Goal: Task Accomplishment & Management: Manage account settings

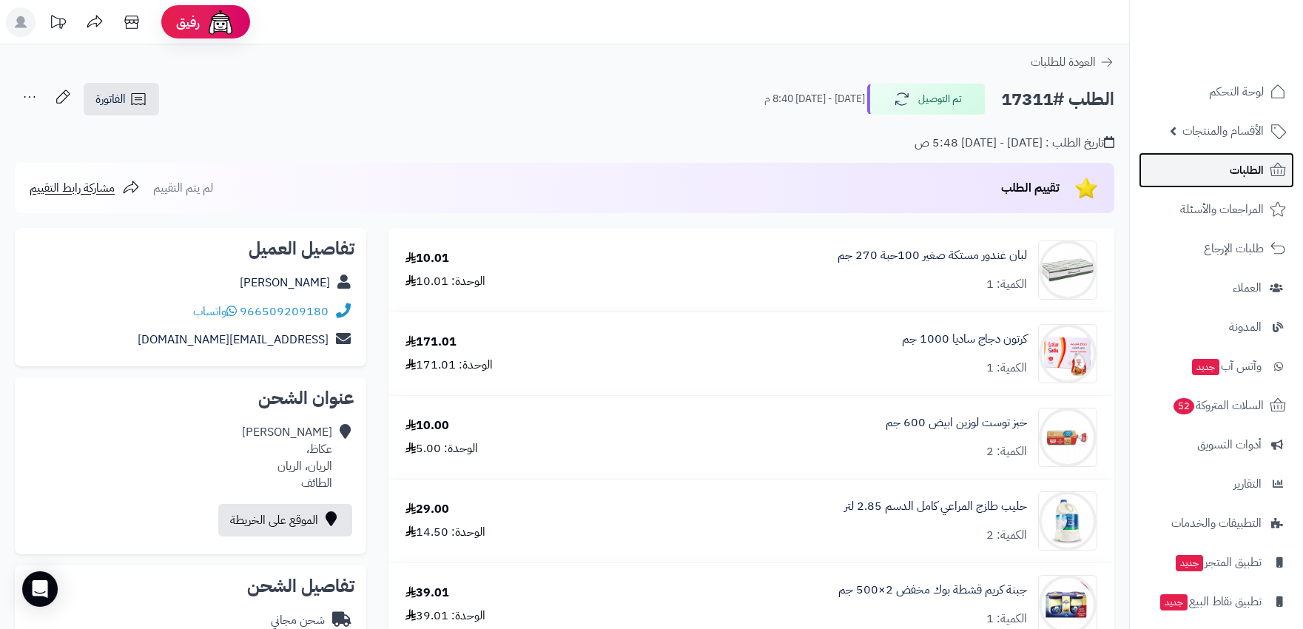
click at [1203, 161] on link "الطلبات" at bounding box center [1215, 170] width 155 height 36
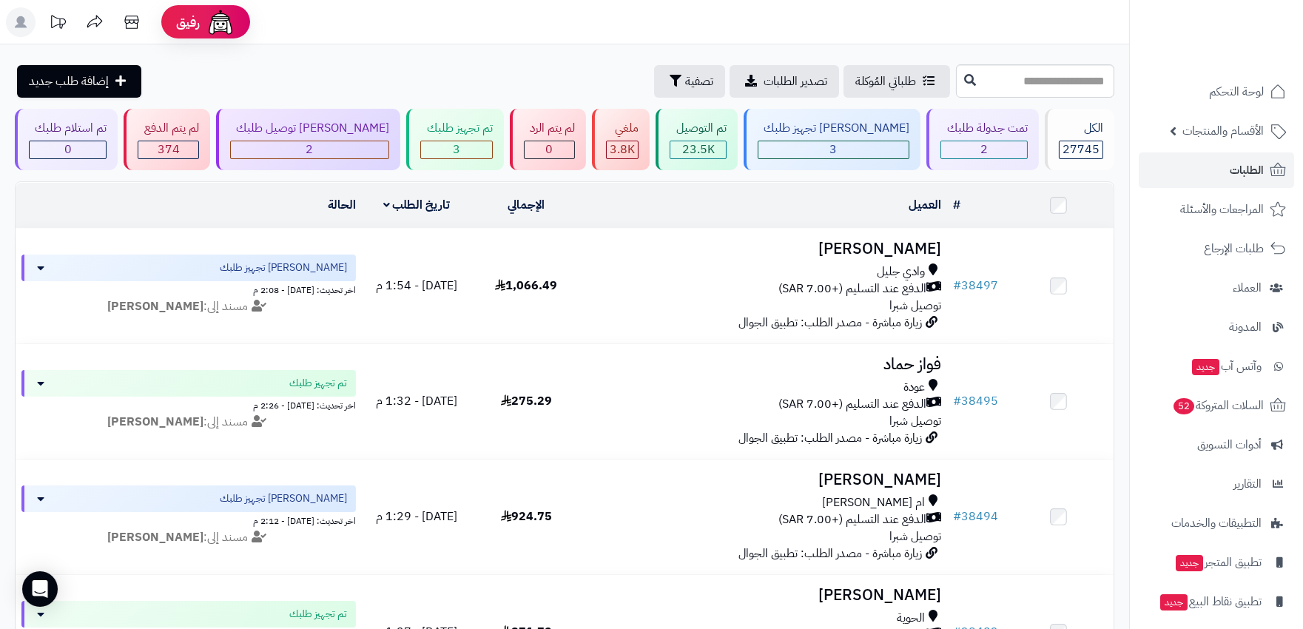
click at [17, 26] on icon at bounding box center [21, 22] width 12 height 12
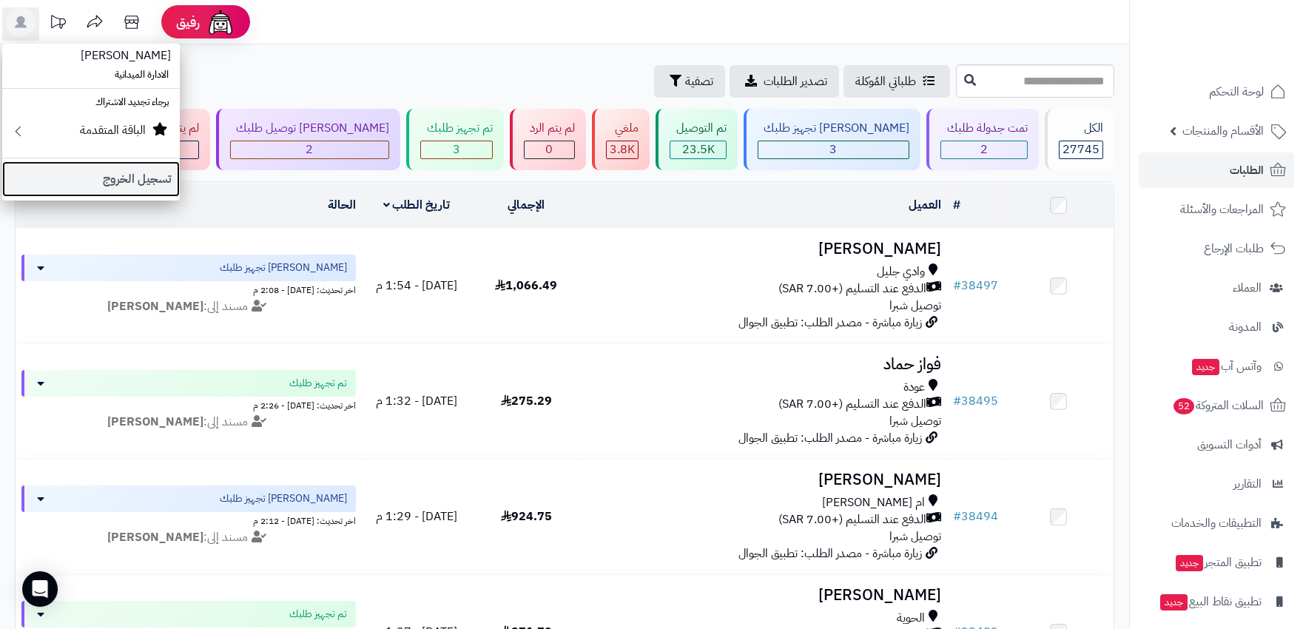
click at [124, 178] on link "تسجيل الخروج" at bounding box center [91, 179] width 178 height 36
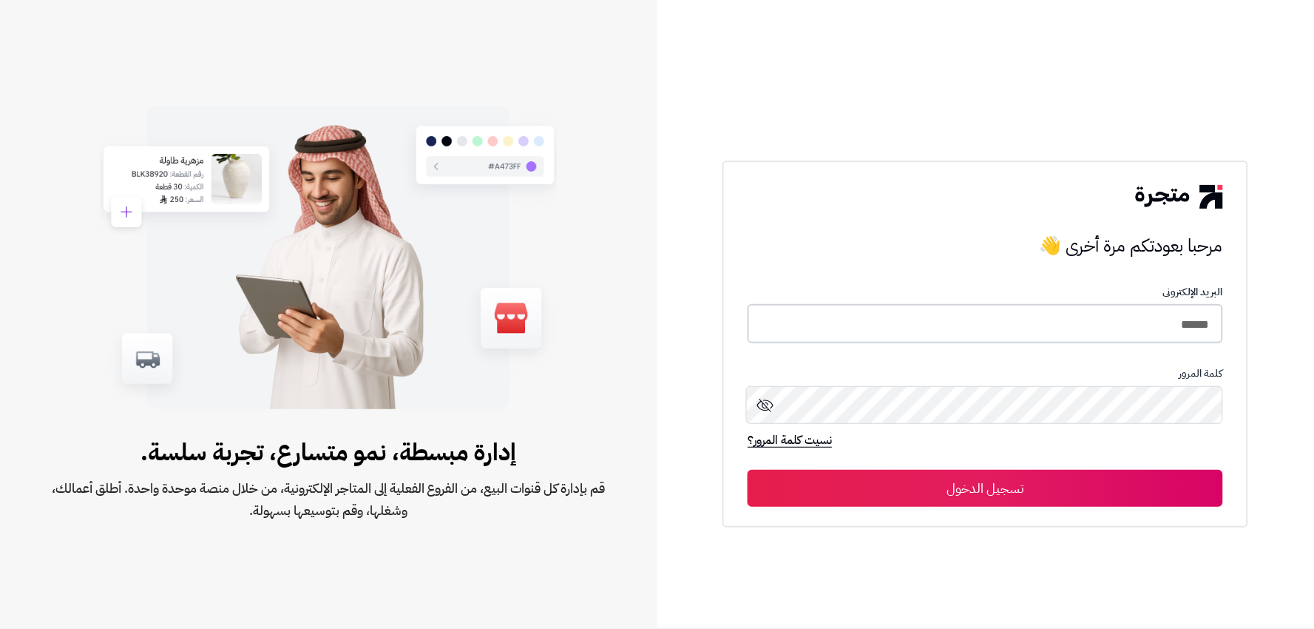
click at [1184, 324] on input "******" at bounding box center [986, 323] width 476 height 39
type input "******"
click at [748, 469] on button "تسجيل الدخول" at bounding box center [986, 487] width 476 height 37
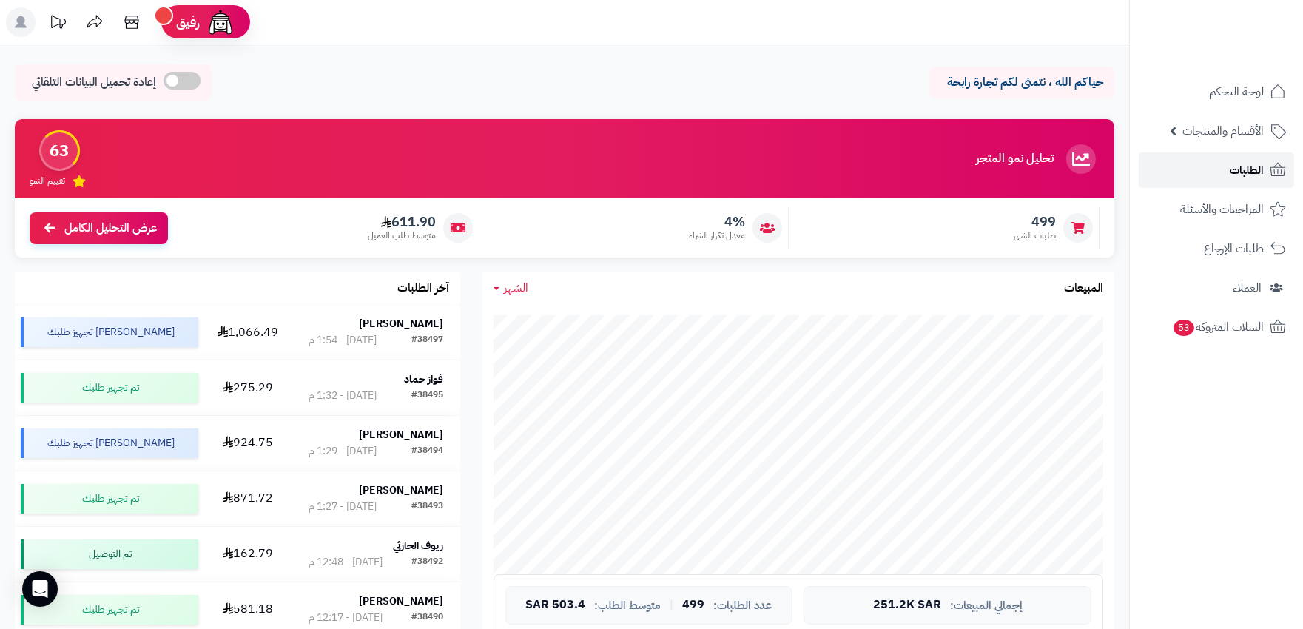
click at [1241, 163] on span "الطلبات" at bounding box center [1246, 170] width 34 height 21
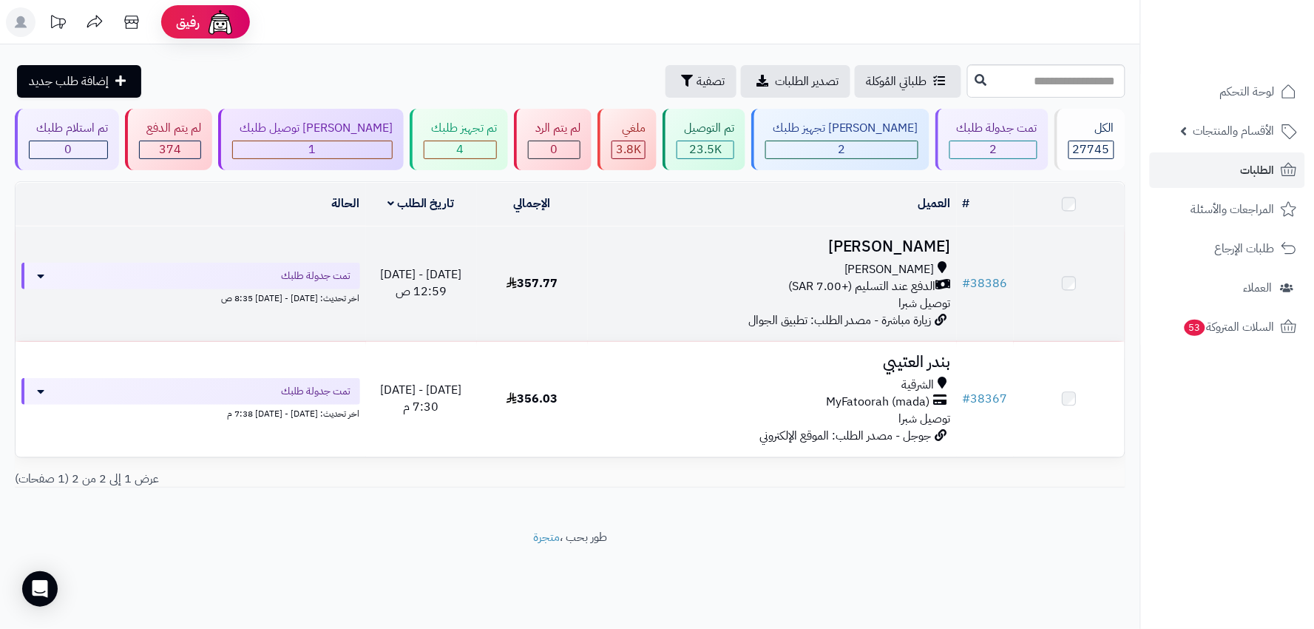
click at [873, 294] on span "الدفع عند التسليم (+7.00 SAR)" at bounding box center [862, 286] width 148 height 17
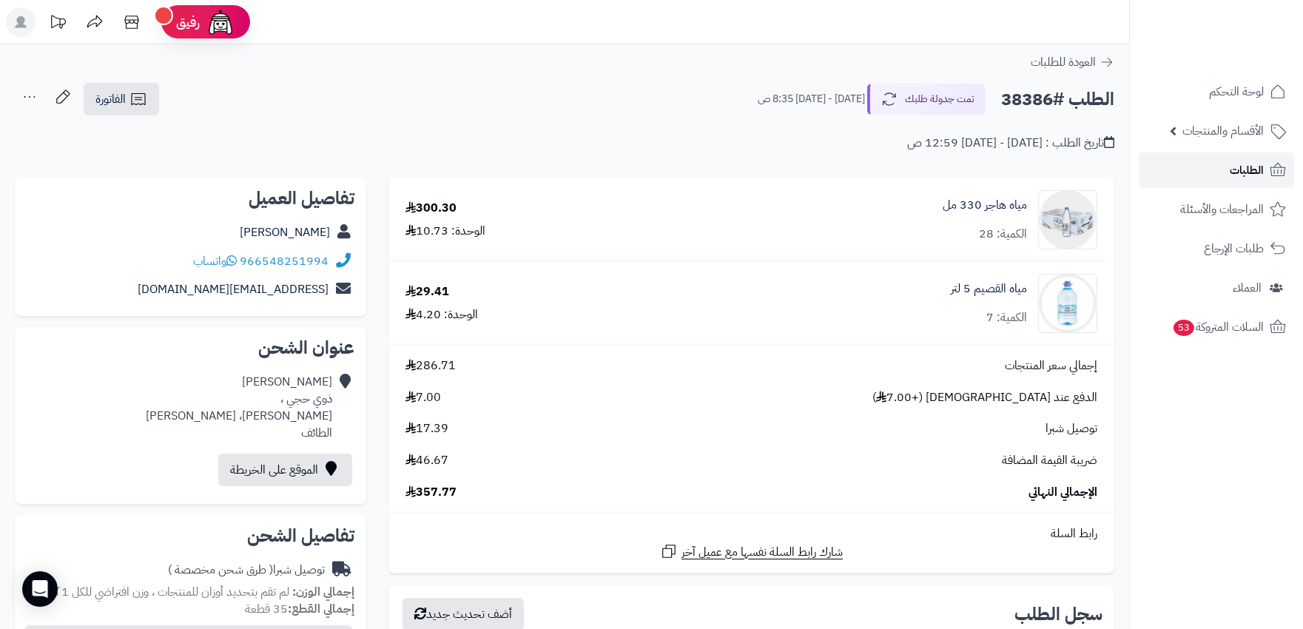
click at [1204, 173] on link "الطلبات" at bounding box center [1215, 170] width 155 height 36
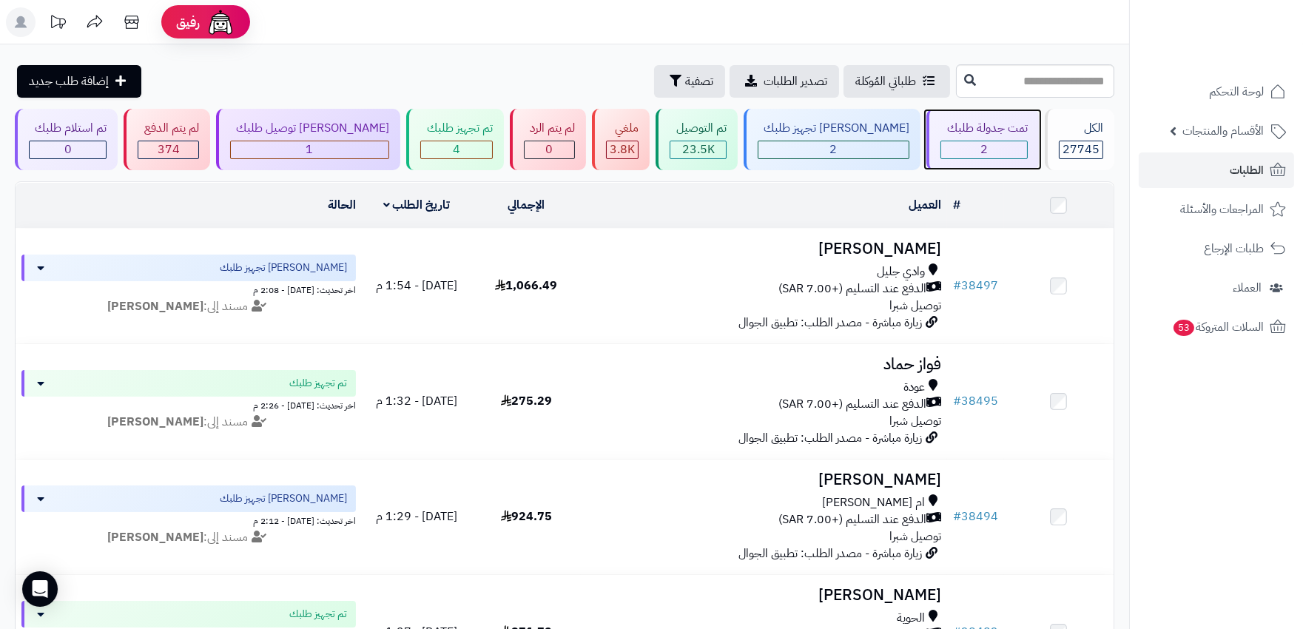
click at [955, 152] on div "2" at bounding box center [983, 149] width 85 height 17
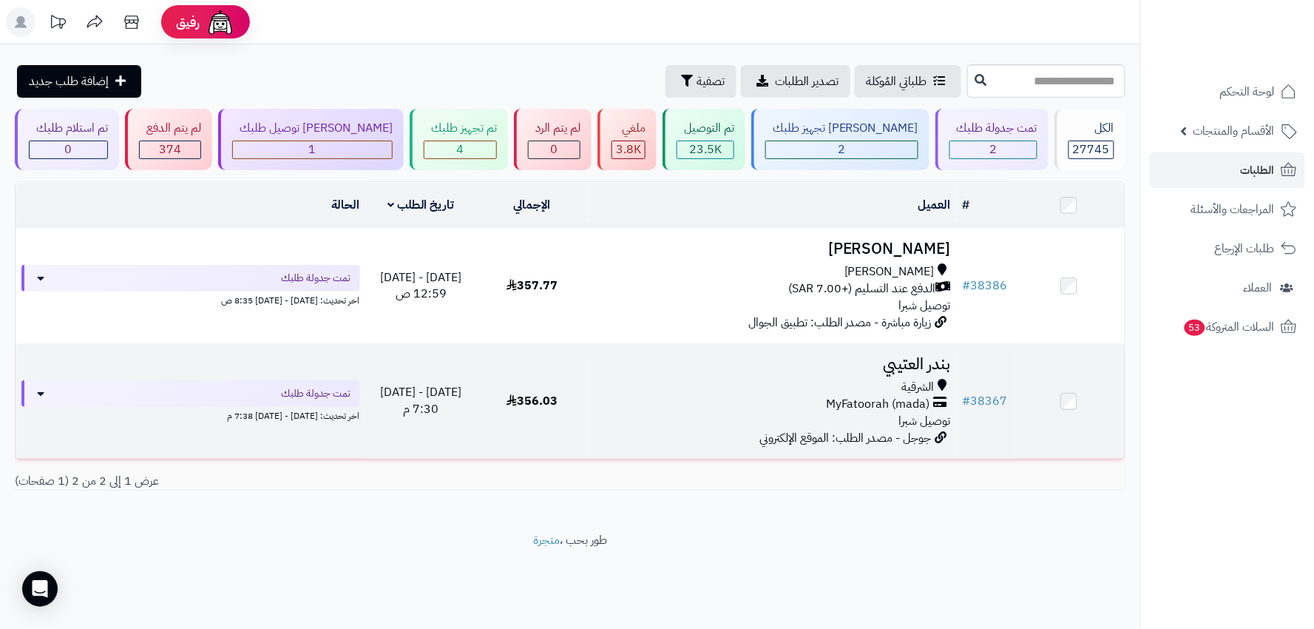
click at [893, 389] on div "الشرقية" at bounding box center [773, 387] width 358 height 17
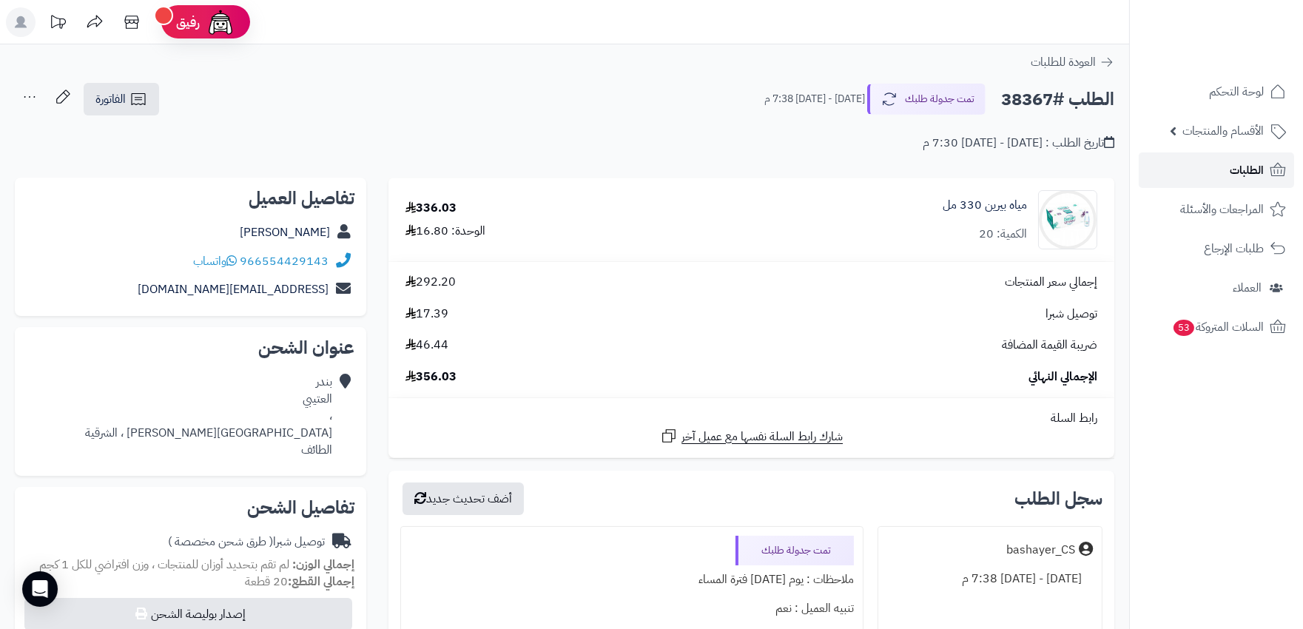
click at [1209, 172] on link "الطلبات" at bounding box center [1215, 170] width 155 height 36
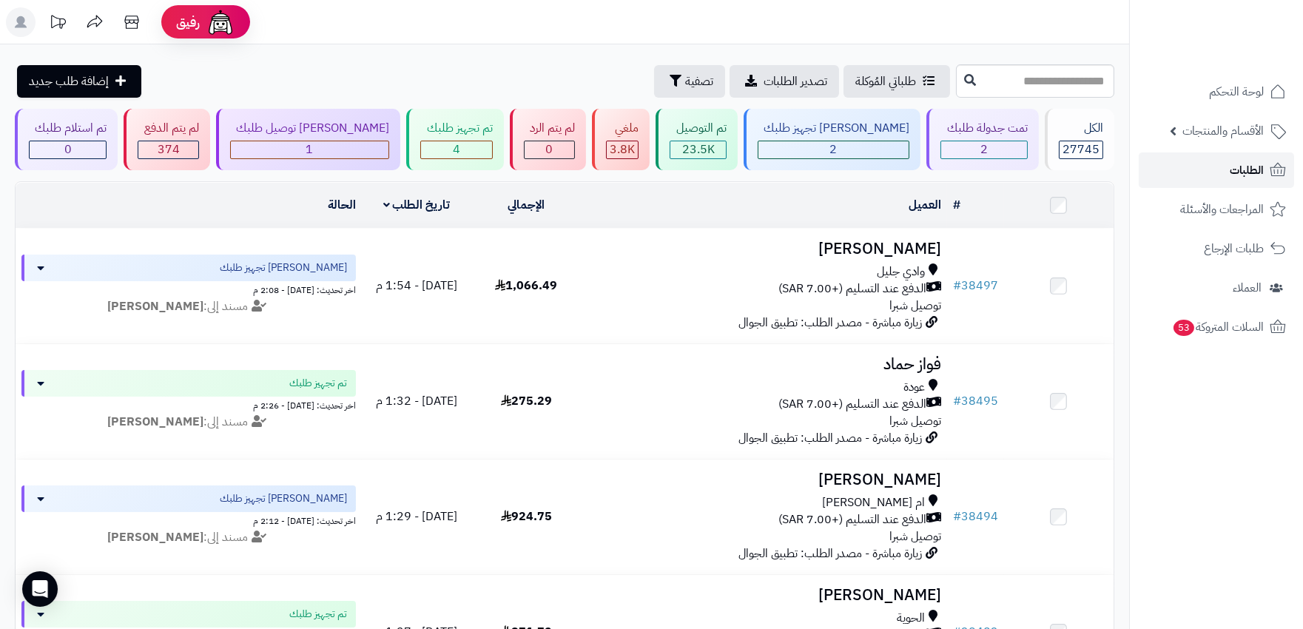
click at [1236, 164] on span "الطلبات" at bounding box center [1246, 170] width 34 height 21
click at [1223, 173] on link "الطلبات" at bounding box center [1215, 170] width 155 height 36
click at [980, 149] on span "2" at bounding box center [983, 150] width 7 height 18
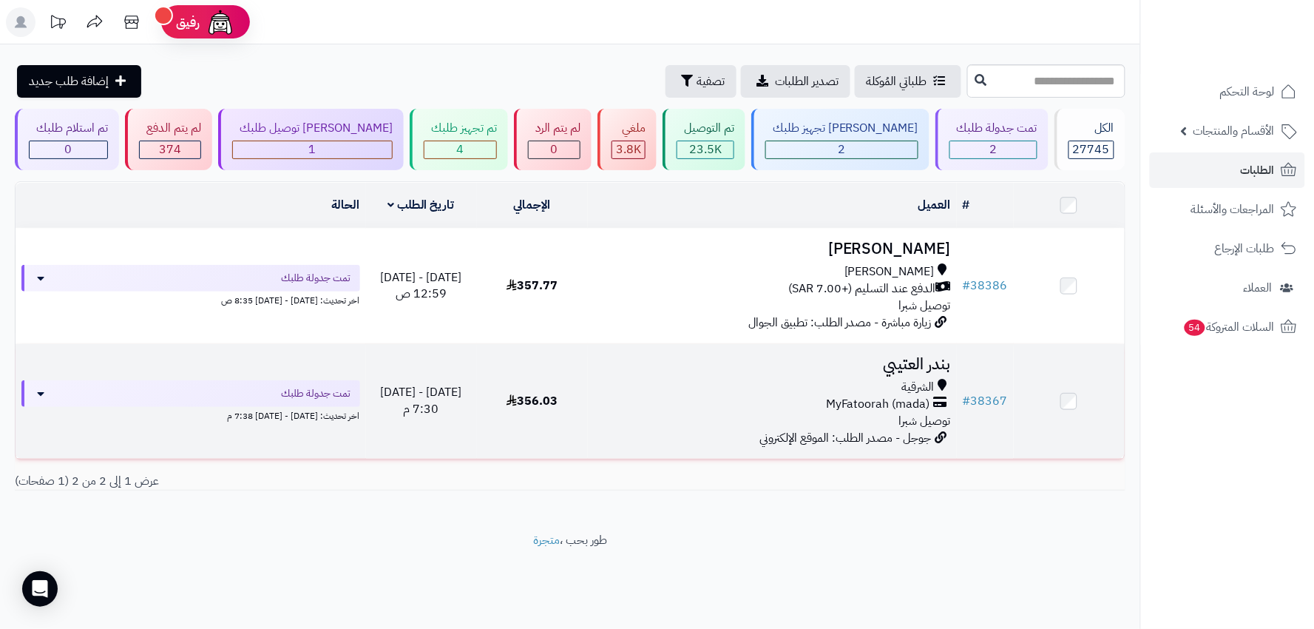
click at [918, 396] on span "MyFatoorah (mada)" at bounding box center [878, 404] width 104 height 17
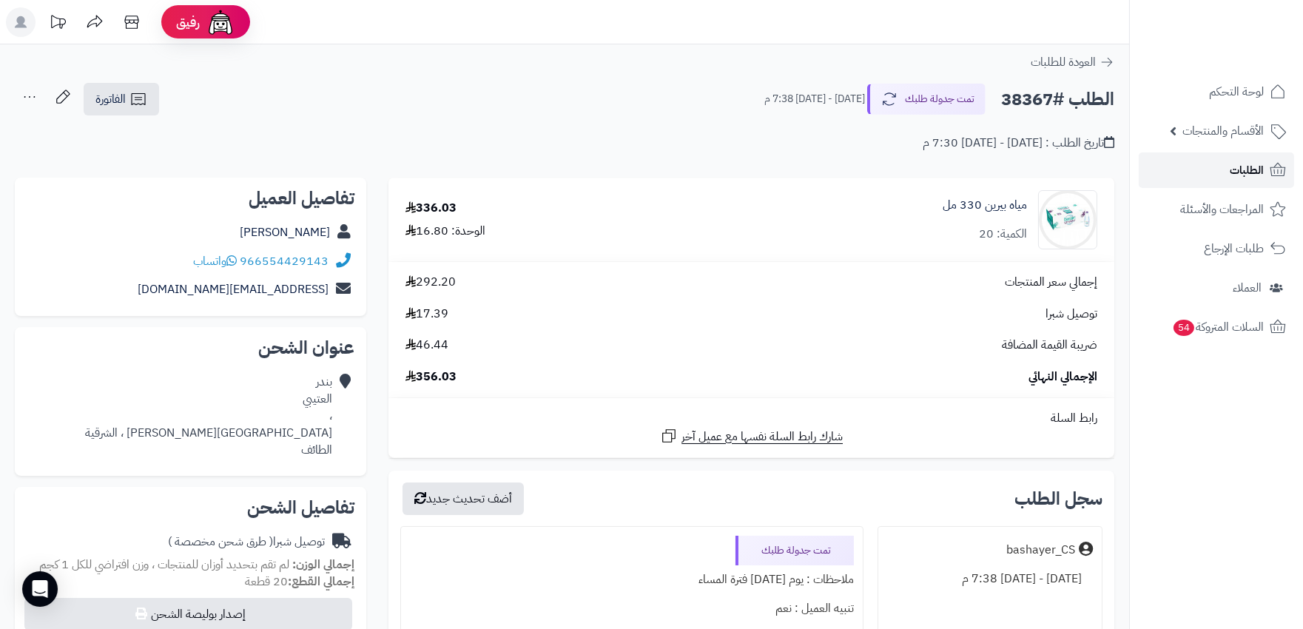
click at [1246, 179] on span "الطلبات" at bounding box center [1246, 170] width 34 height 21
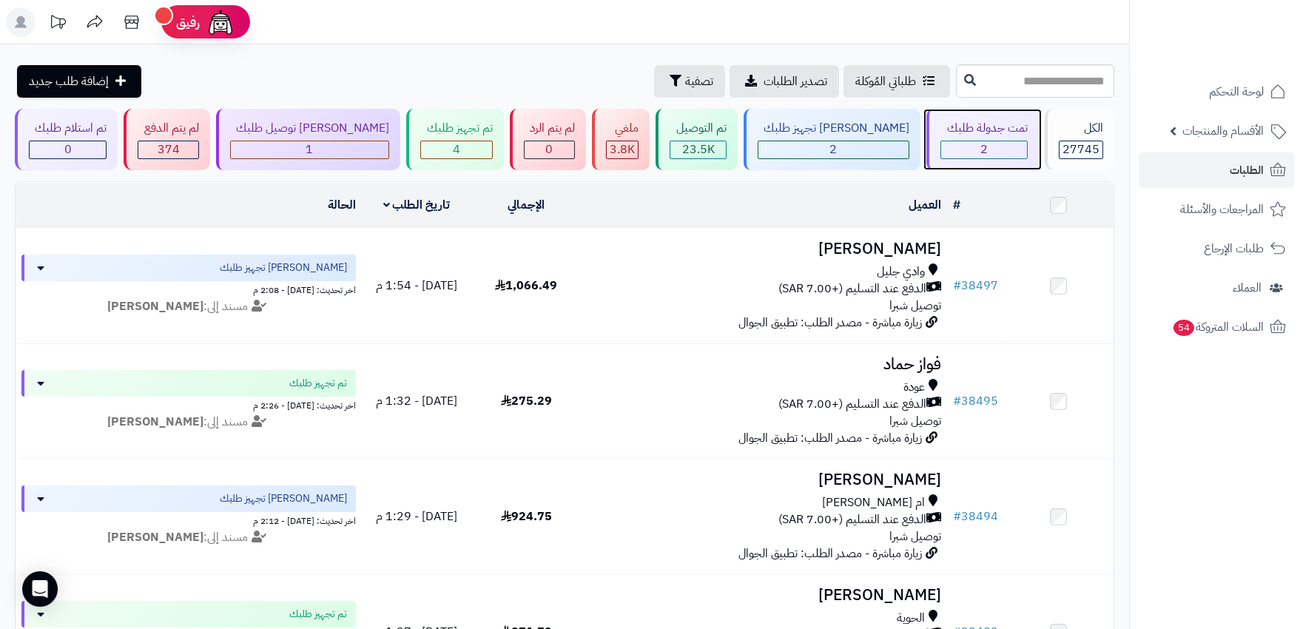
click at [947, 157] on div "2" at bounding box center [983, 149] width 85 height 17
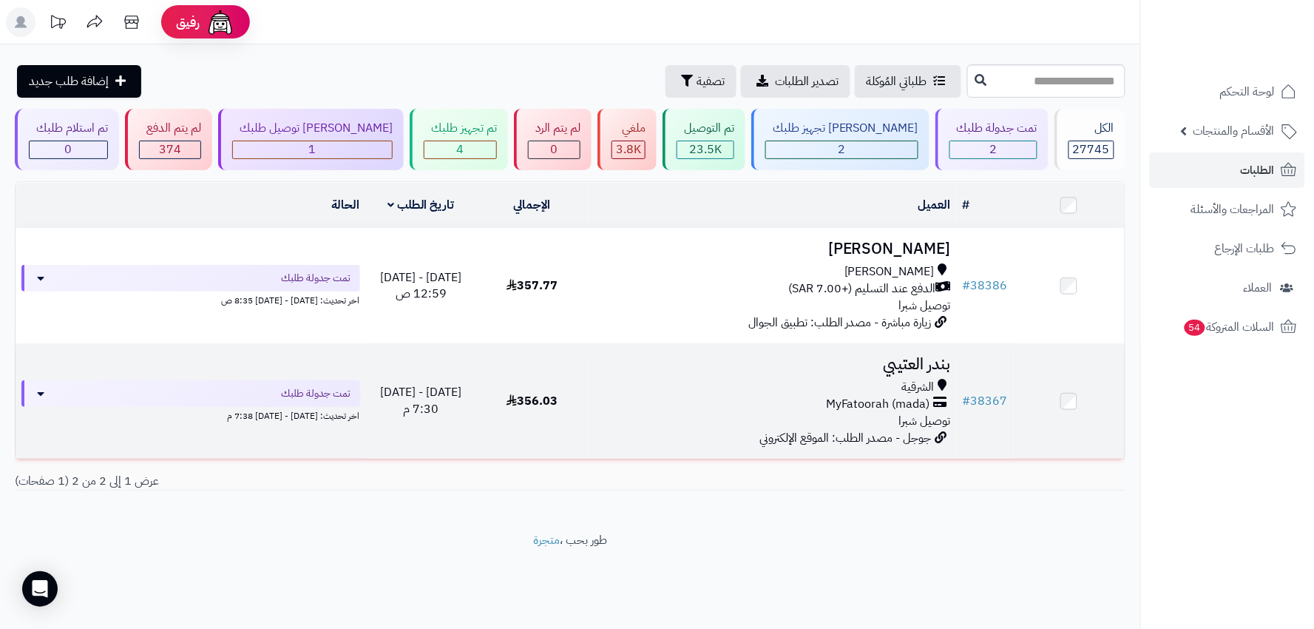
click at [884, 379] on div "الشرقية" at bounding box center [773, 387] width 358 height 17
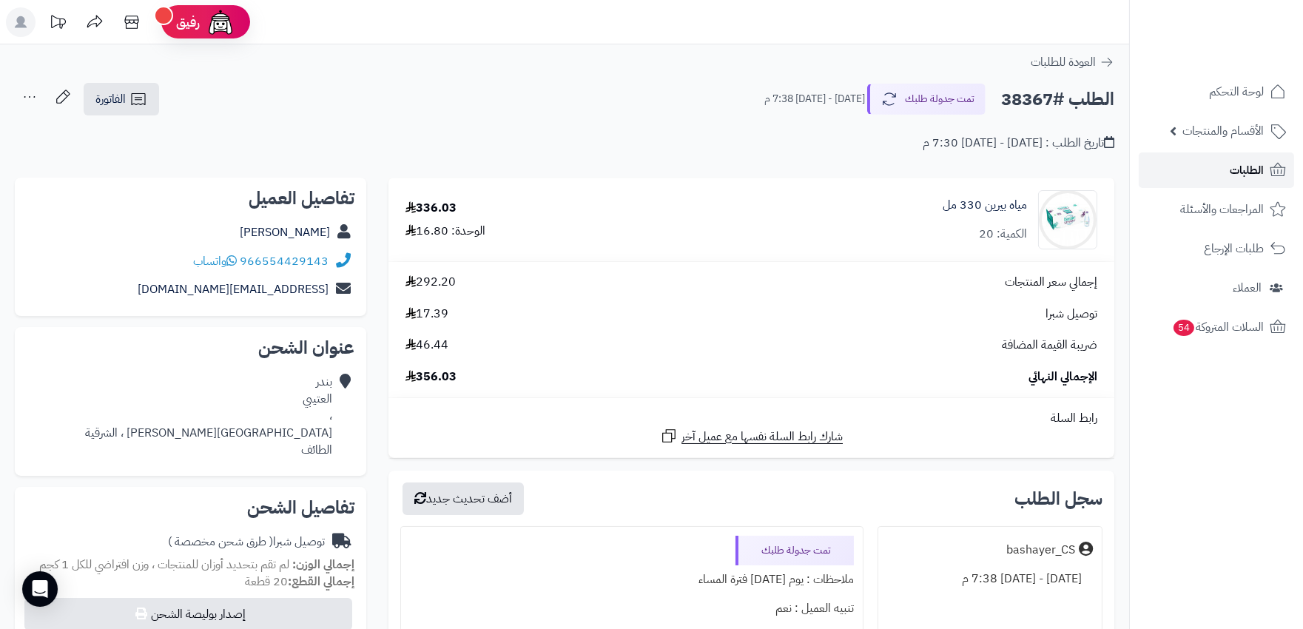
click at [1226, 170] on link "الطلبات" at bounding box center [1215, 170] width 155 height 36
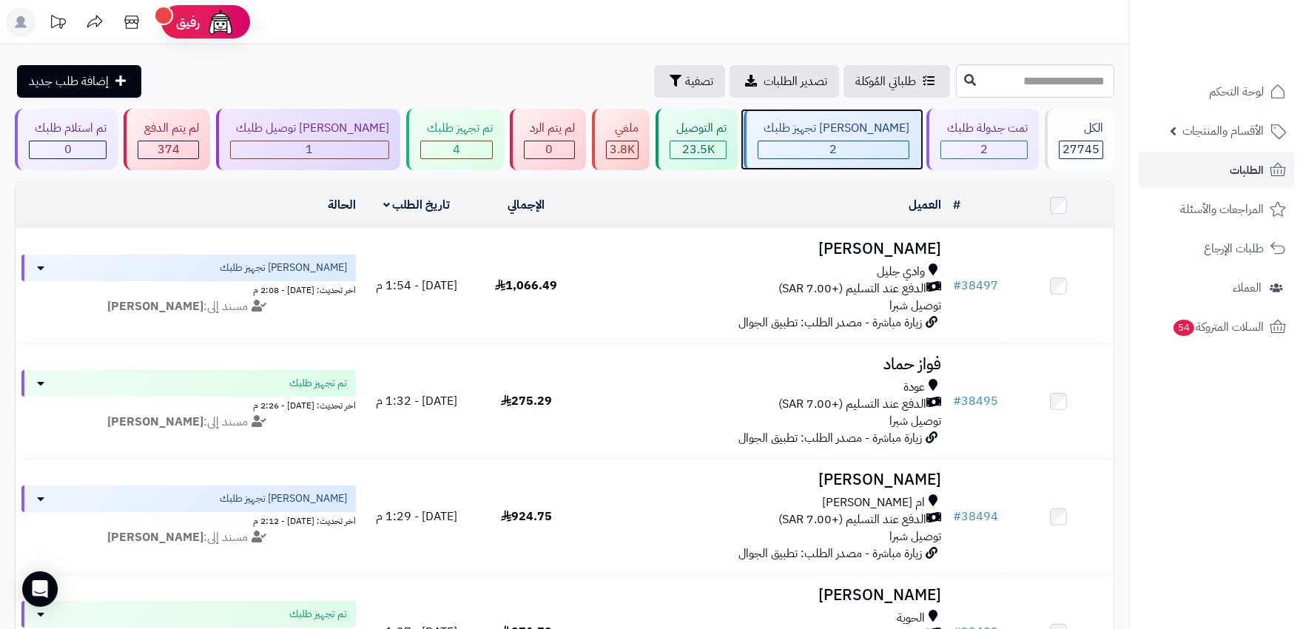
click at [863, 151] on div "2" at bounding box center [833, 149] width 150 height 17
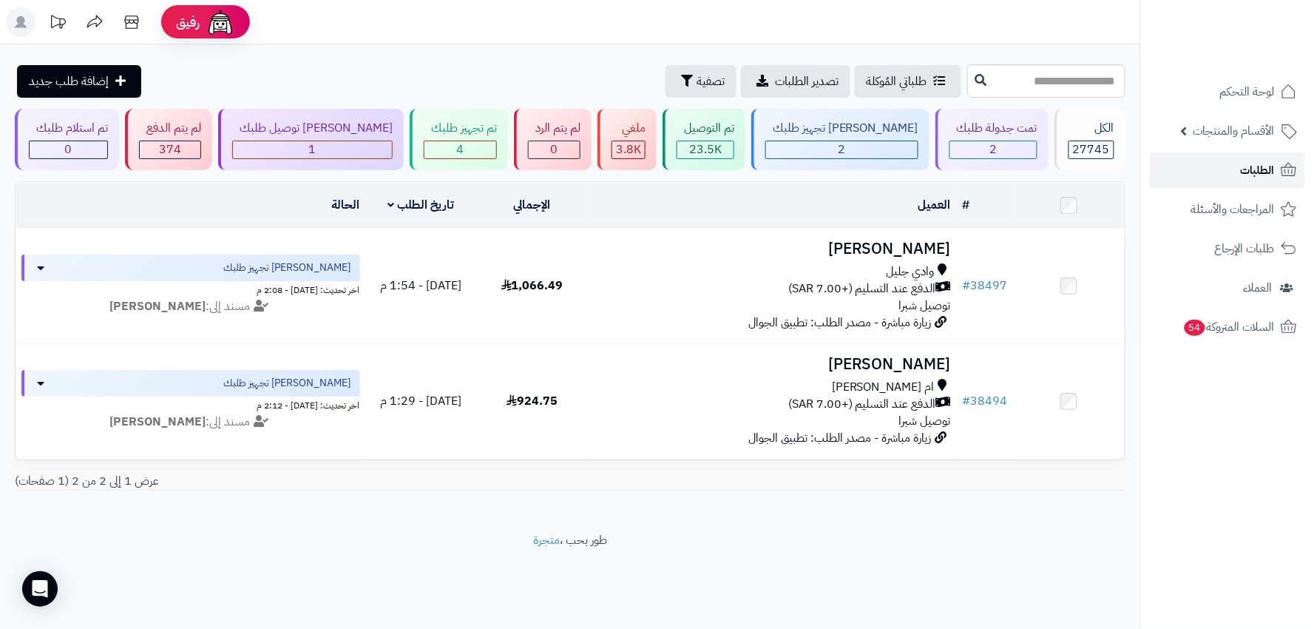
click at [1254, 172] on span "الطلبات" at bounding box center [1258, 170] width 34 height 21
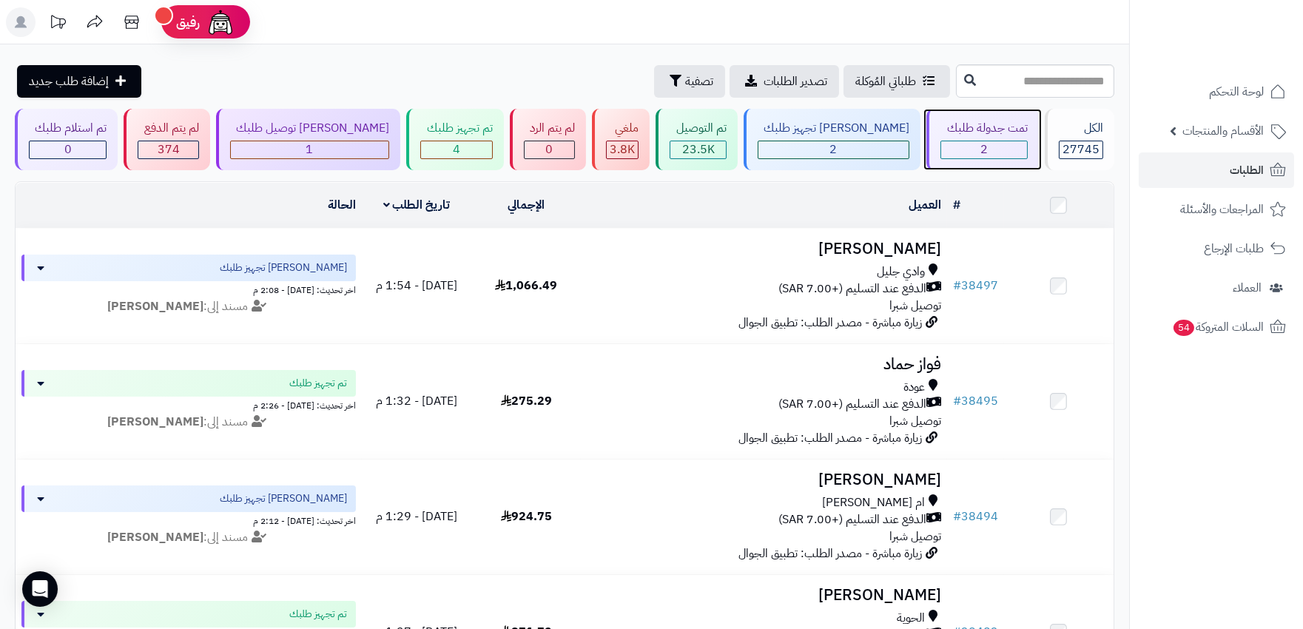
click at [974, 151] on div "2" at bounding box center [983, 149] width 85 height 17
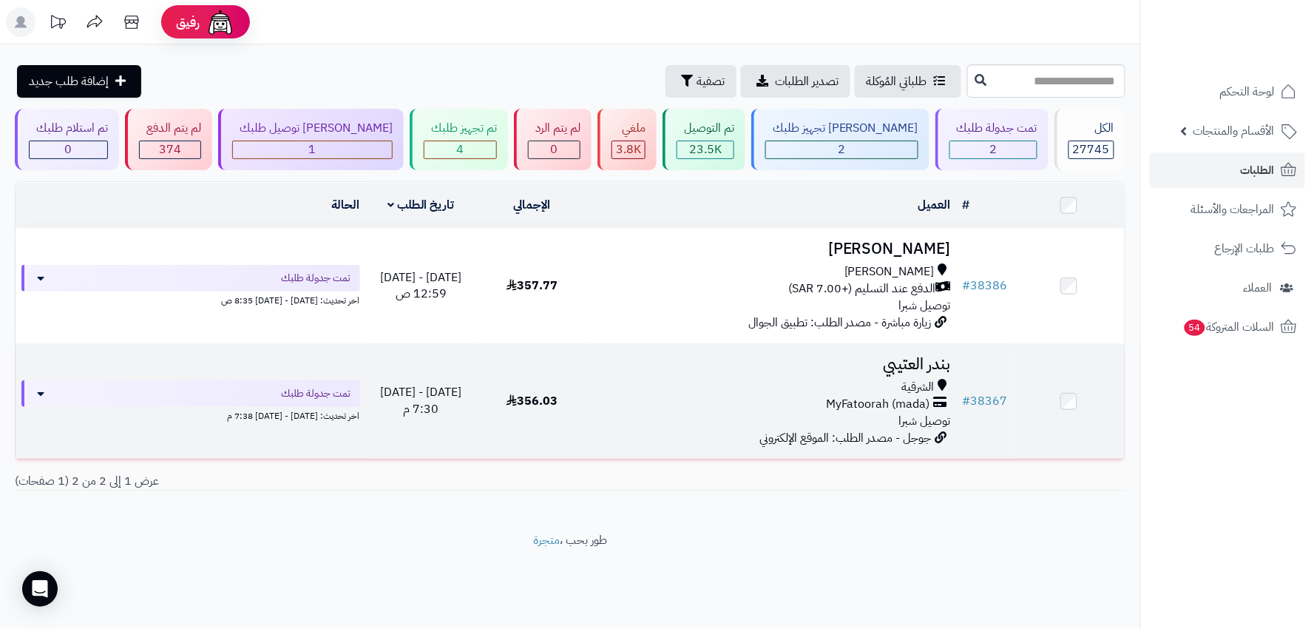
click at [905, 379] on span "الشرقية" at bounding box center [918, 387] width 33 height 17
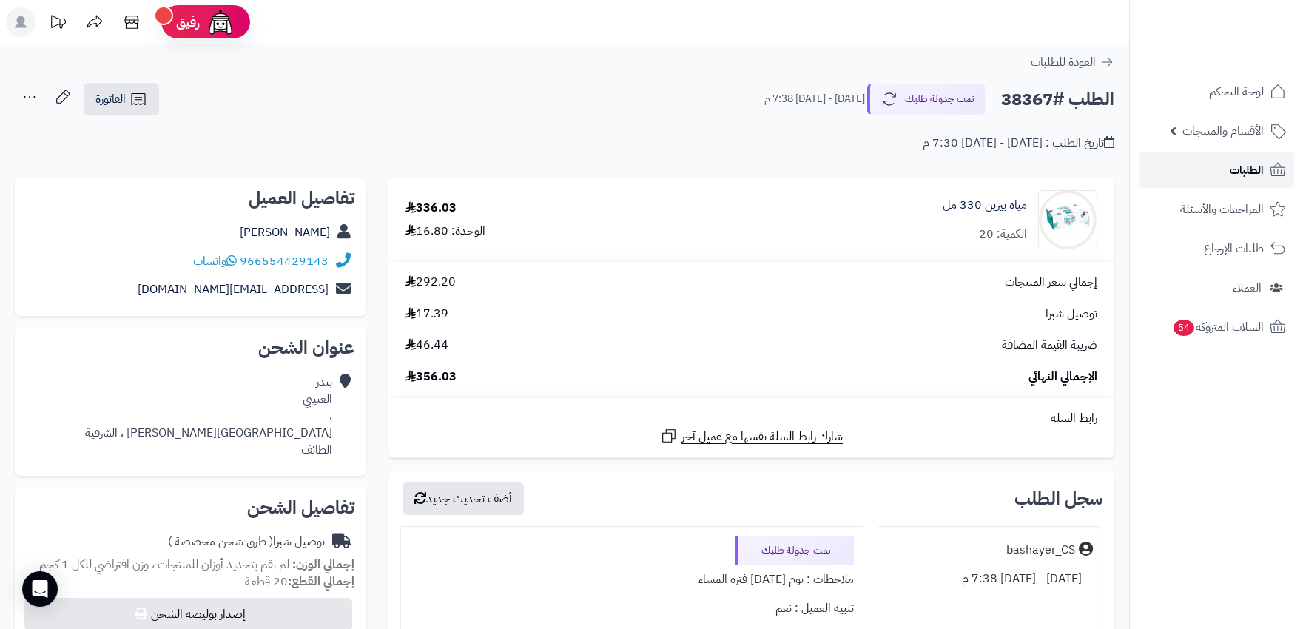
click at [1222, 171] on link "الطلبات" at bounding box center [1215, 170] width 155 height 36
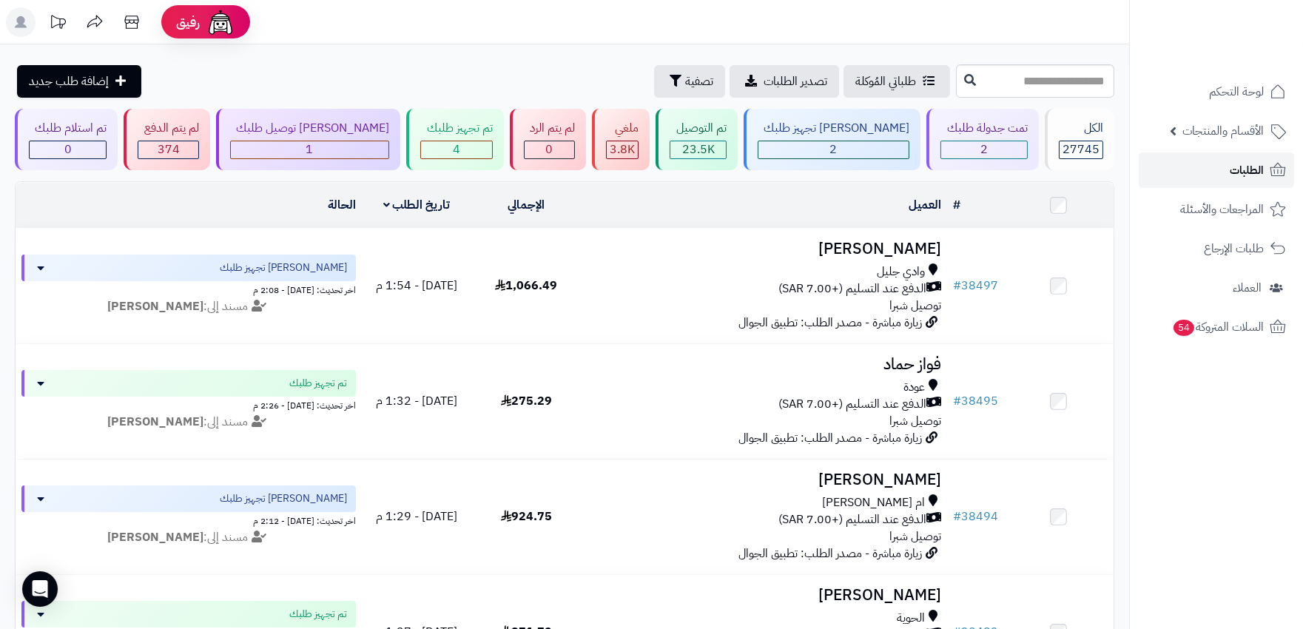
click at [1220, 168] on link "الطلبات" at bounding box center [1215, 170] width 155 height 36
click at [1244, 178] on span "الطلبات" at bounding box center [1246, 170] width 34 height 21
click at [1239, 167] on span "الطلبات" at bounding box center [1246, 170] width 34 height 21
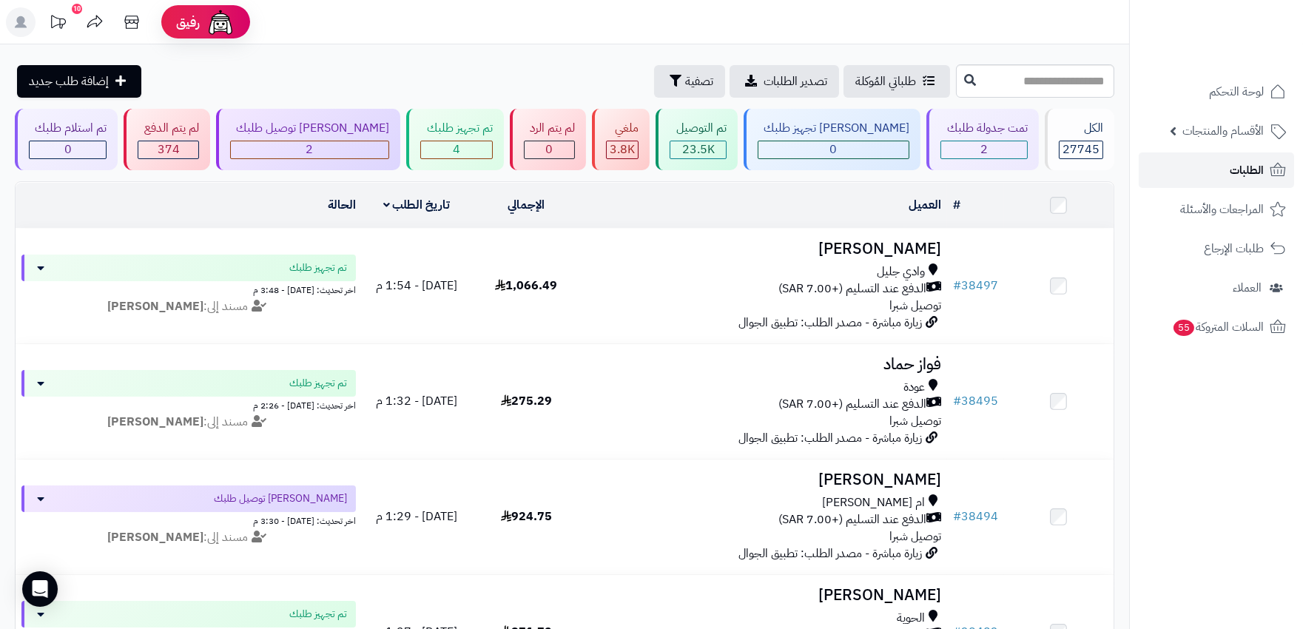
click at [1210, 170] on link "الطلبات" at bounding box center [1215, 170] width 155 height 36
click at [1203, 172] on link "الطلبات" at bounding box center [1215, 170] width 155 height 36
click at [1241, 175] on span "الطلبات" at bounding box center [1246, 170] width 34 height 21
click at [19, 22] on icon at bounding box center [21, 22] width 12 height 12
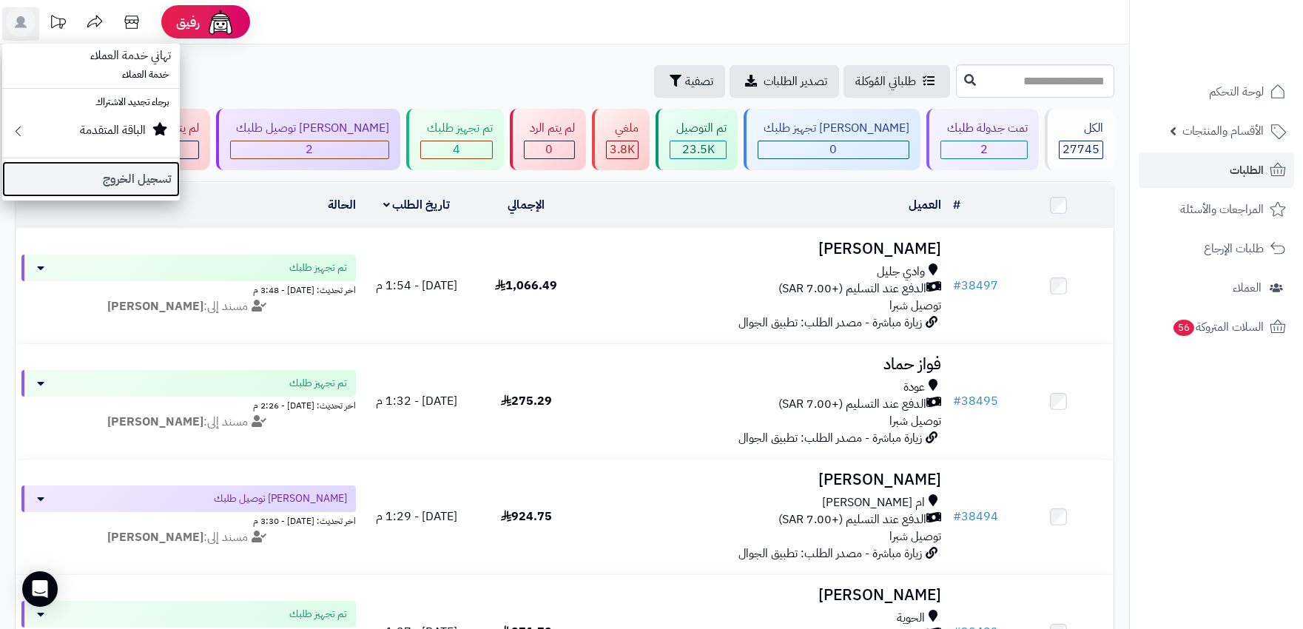
click at [108, 176] on link "تسجيل الخروج" at bounding box center [91, 179] width 178 height 36
